Goal: Task Accomplishment & Management: Manage account settings

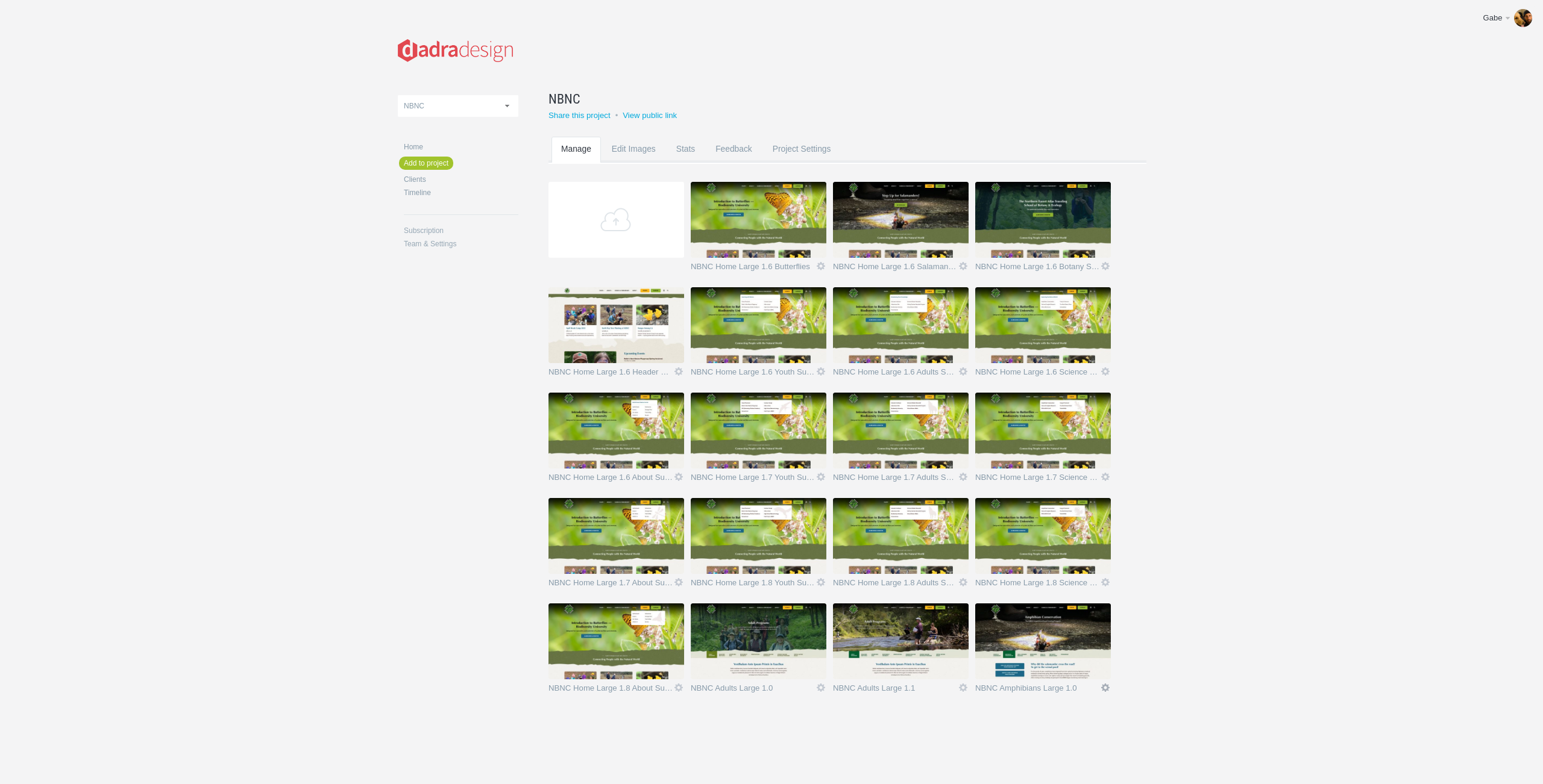
click at [1109, 687] on link "Icon" at bounding box center [1105, 688] width 11 height 11
click at [1077, 640] on link "Edit / Replace" at bounding box center [1081, 638] width 73 height 14
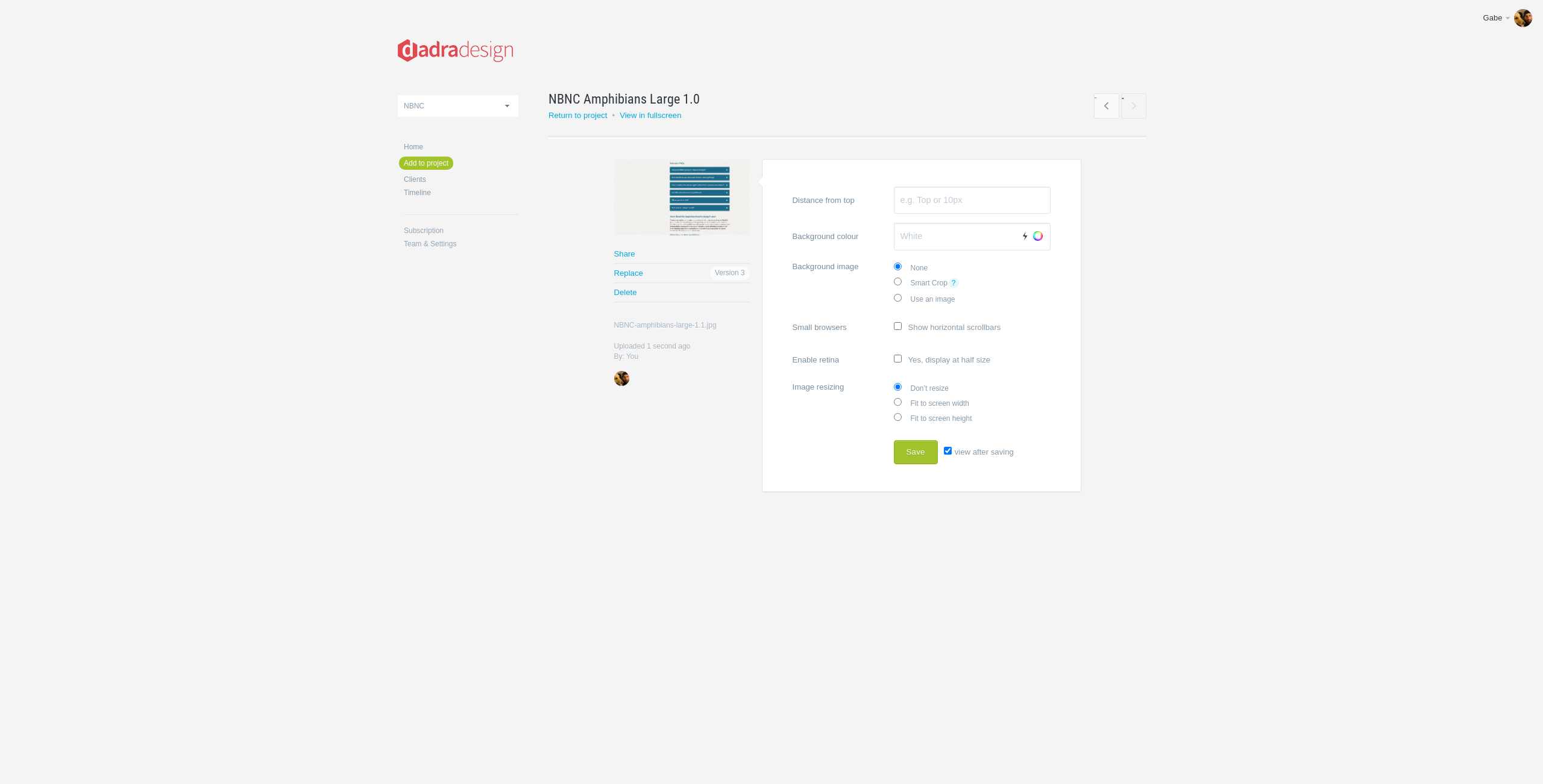
click at [946, 451] on input "view after saving" at bounding box center [948, 451] width 8 height 8
checkbox input "false"
click at [913, 452] on button "Save" at bounding box center [915, 452] width 44 height 24
click at [588, 118] on link "Return to project" at bounding box center [578, 116] width 59 height 9
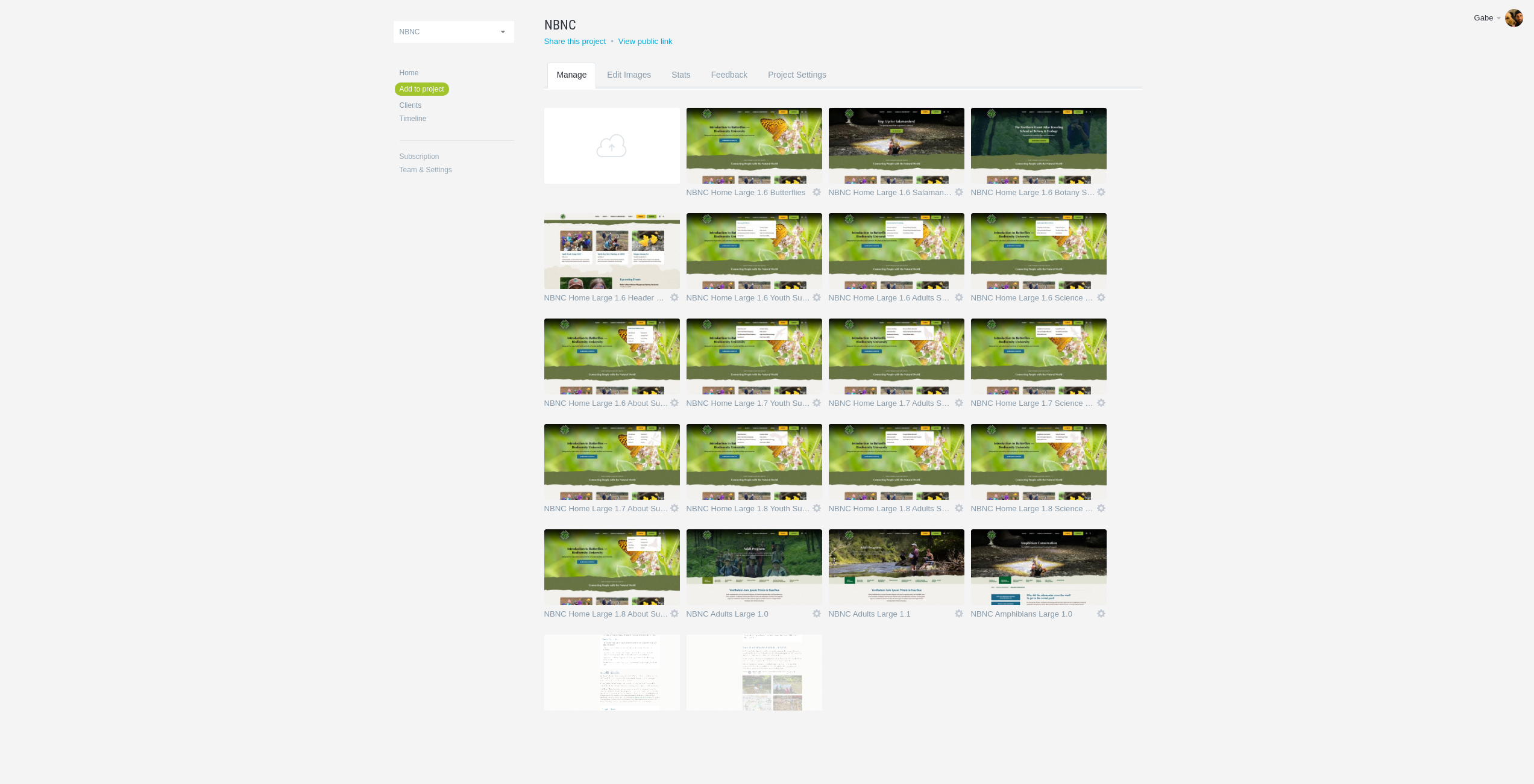
scroll to position [87, 0]
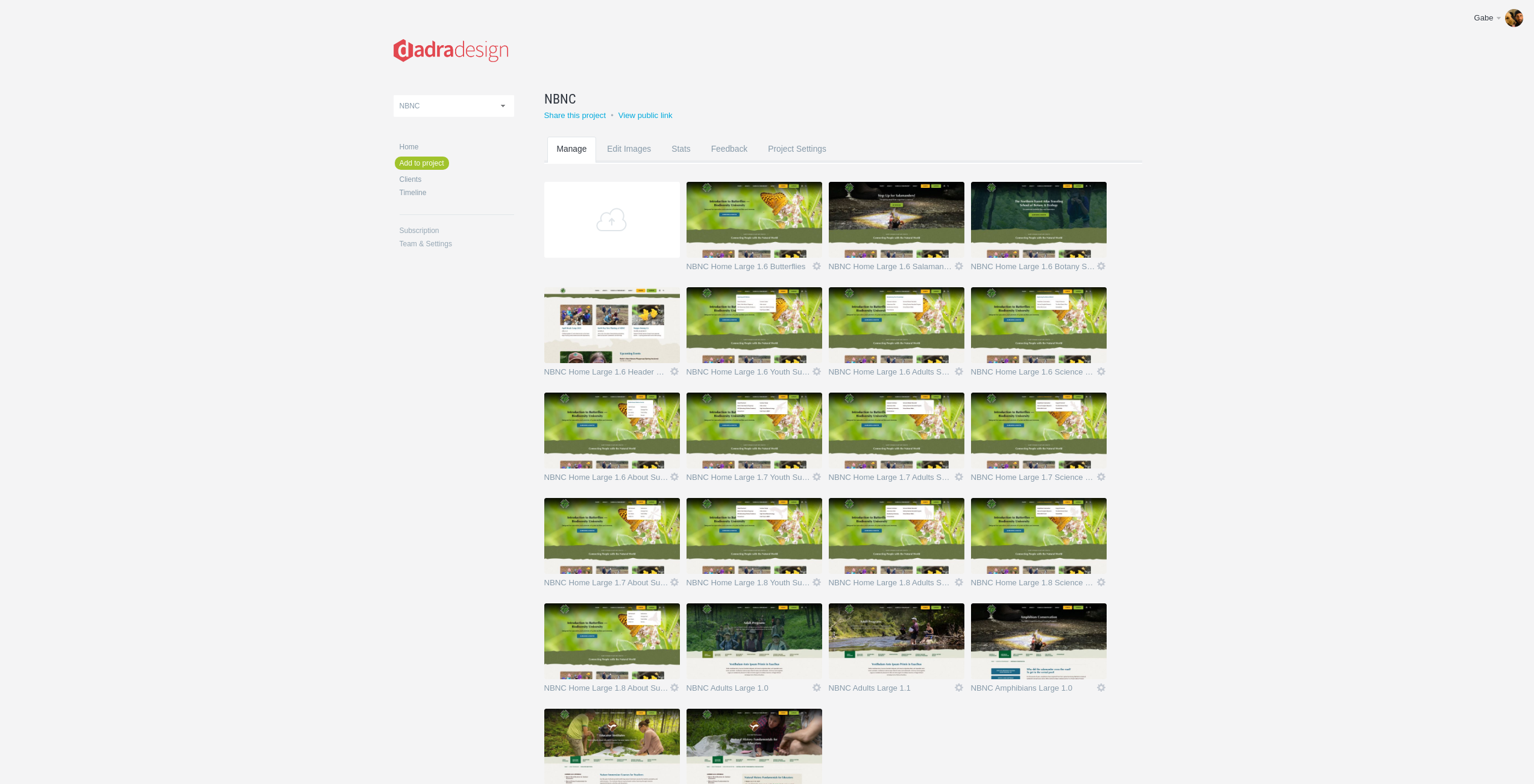
scroll to position [87, 0]
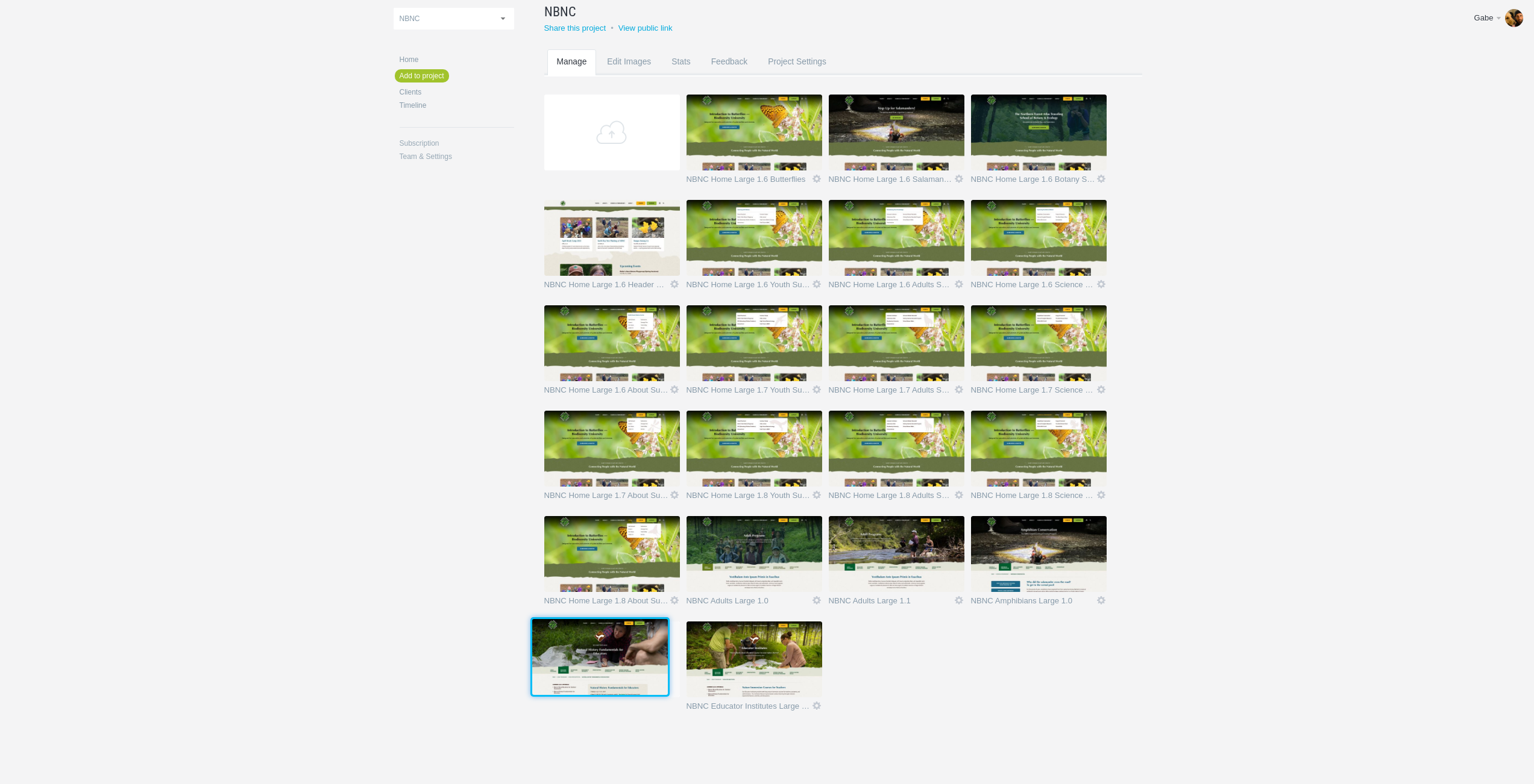
drag, startPoint x: 793, startPoint y: 661, endPoint x: 637, endPoint y: 657, distance: 156.1
click at [637, 657] on img at bounding box center [600, 657] width 136 height 76
click at [895, 662] on section "Add NBNC Home Large 1.6 Butterflies Icon Views: 5 Rename Edit / Replace Remove …" at bounding box center [852, 411] width 616 height 632
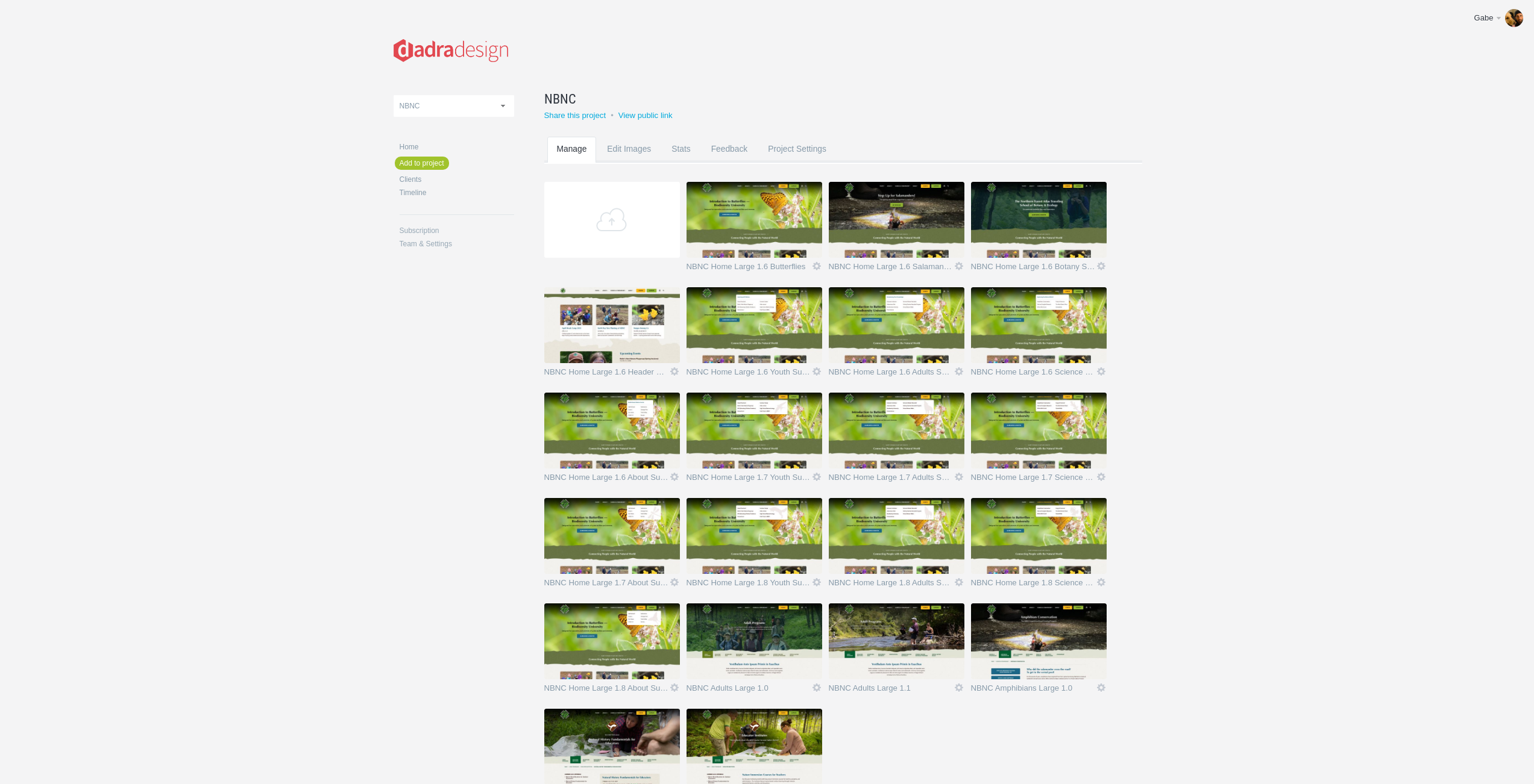
scroll to position [87, 0]
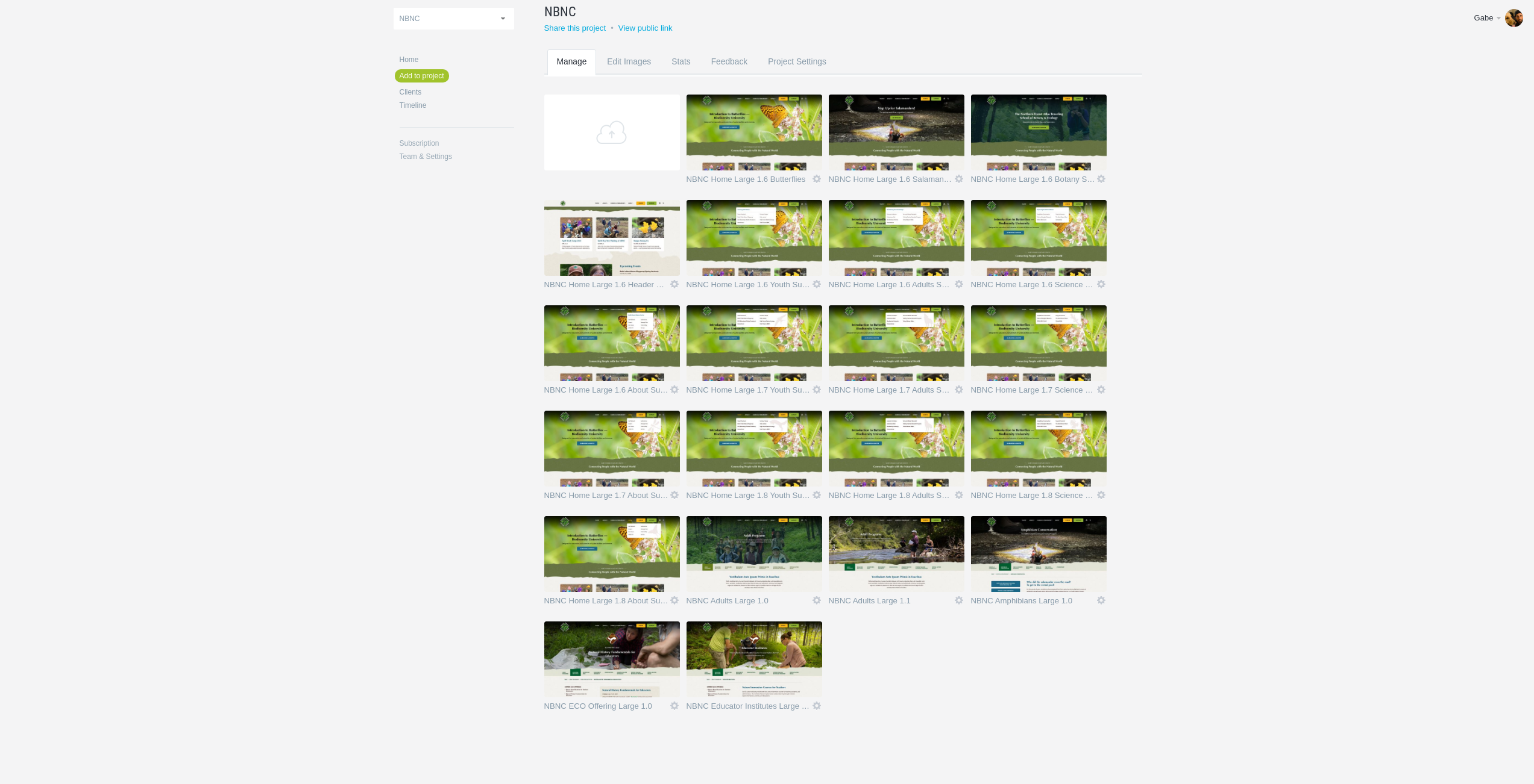
click at [1032, 551] on img at bounding box center [1038, 554] width 136 height 76
click at [599, 649] on img at bounding box center [612, 660] width 136 height 76
click at [717, 642] on img at bounding box center [754, 660] width 136 height 76
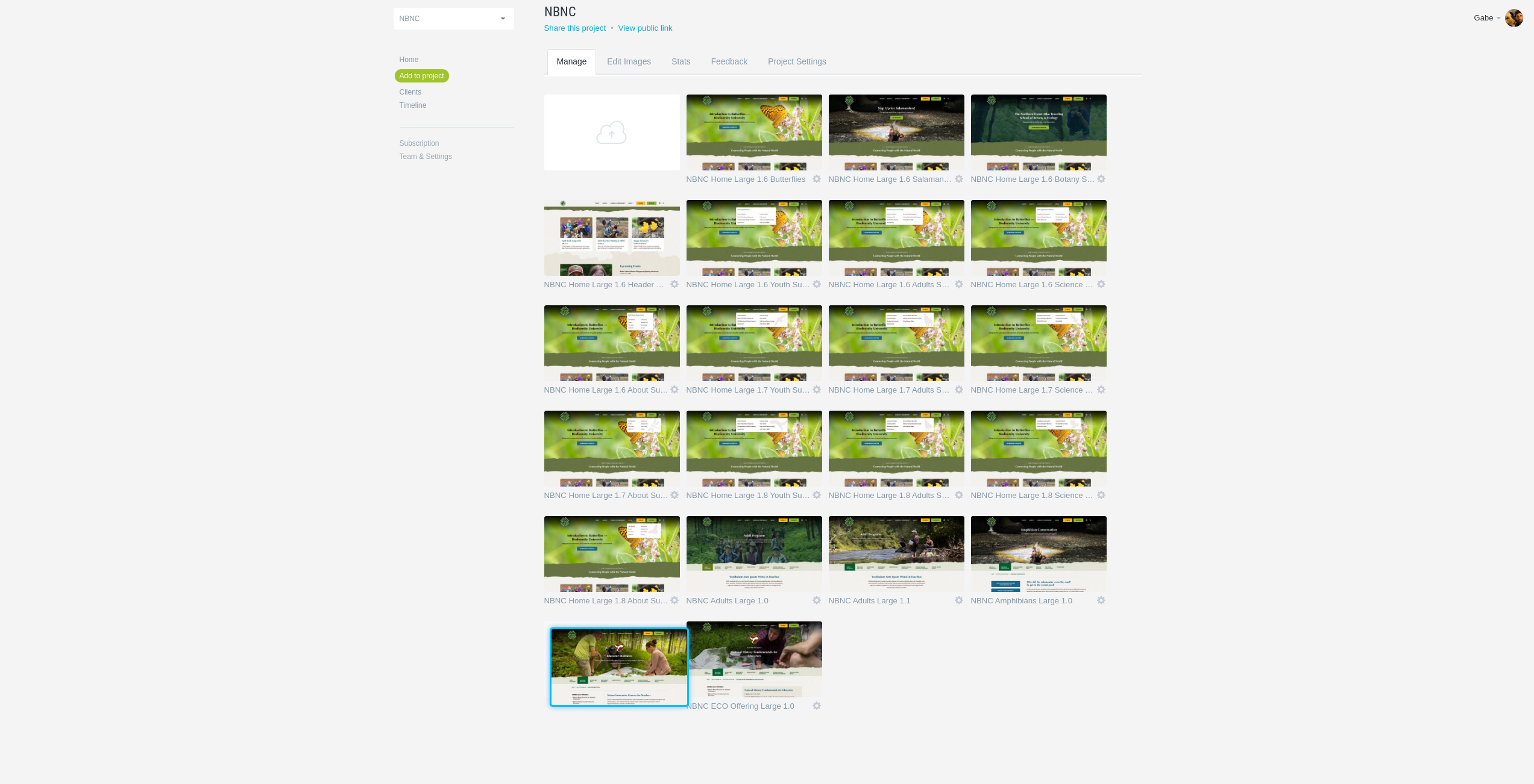
drag, startPoint x: 734, startPoint y: 648, endPoint x: 599, endPoint y: 651, distance: 135.0
click at [606, 651] on img at bounding box center [619, 667] width 136 height 76
click at [491, 633] on div "Green Commons Heart of VT NBNC Screen Width Test VCE NBNC Home Add to project C…" at bounding box center [767, 348] width 747 height 871
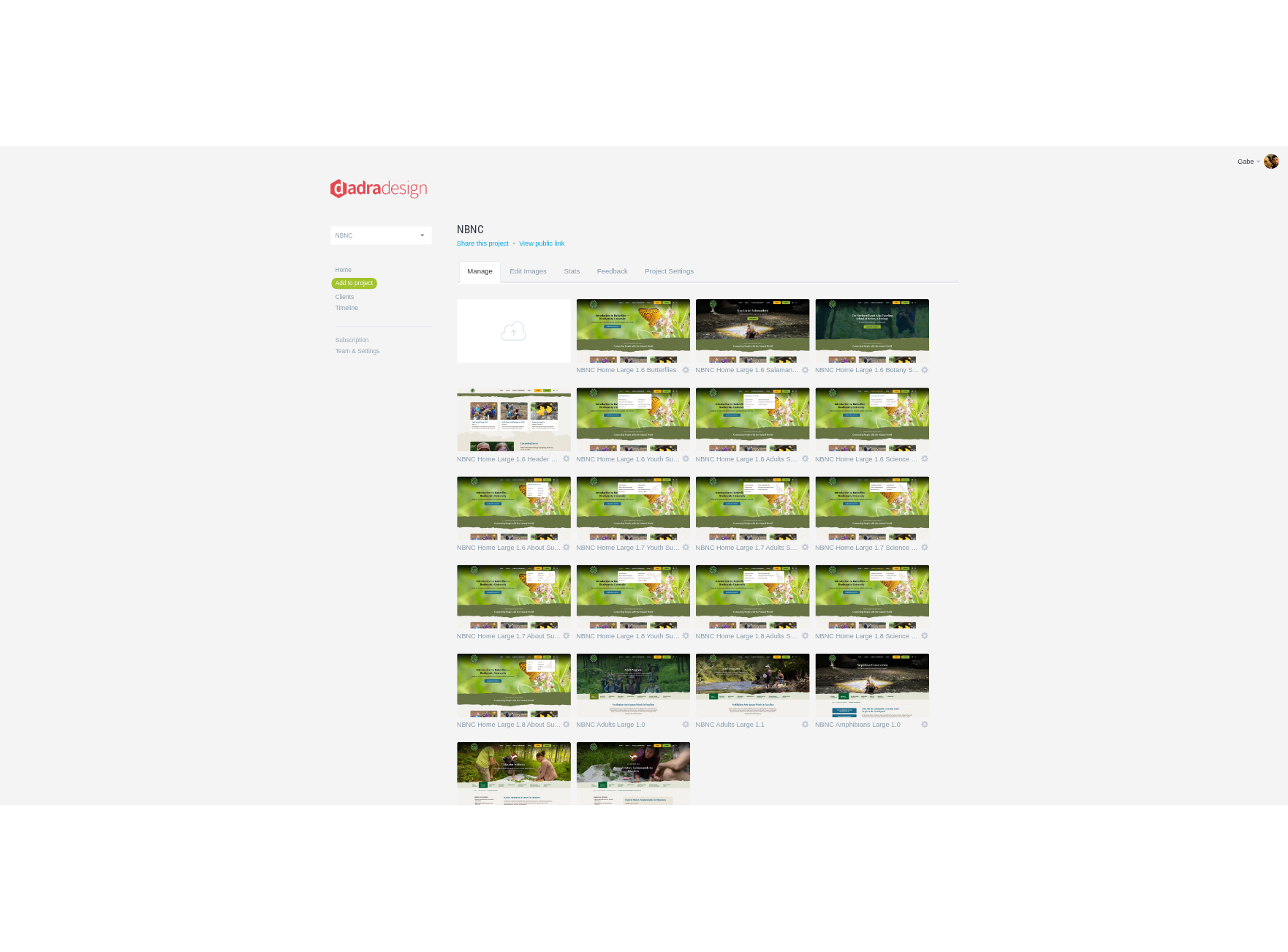
scroll to position [106, 0]
